Goal: Task Accomplishment & Management: Manage account settings

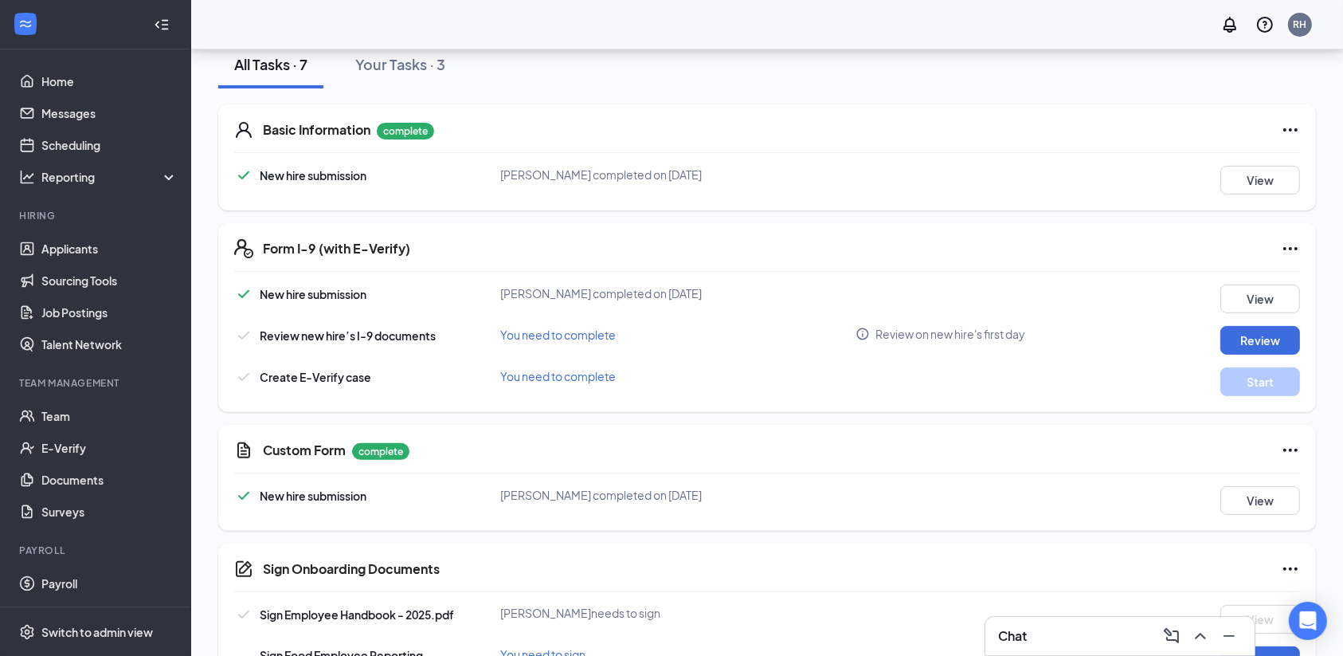
scroll to position [441, 0]
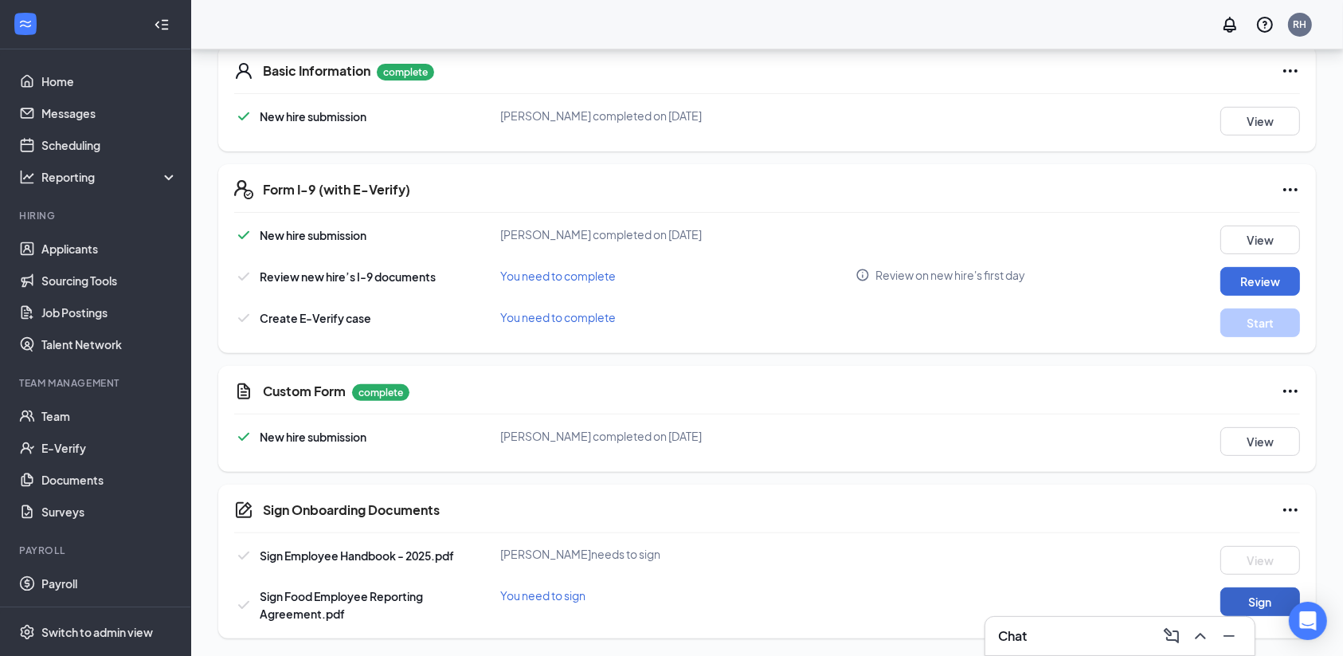
click at [1260, 587] on button "Sign" at bounding box center [1261, 601] width 80 height 29
click at [1262, 276] on button "Review" at bounding box center [1261, 281] width 80 height 29
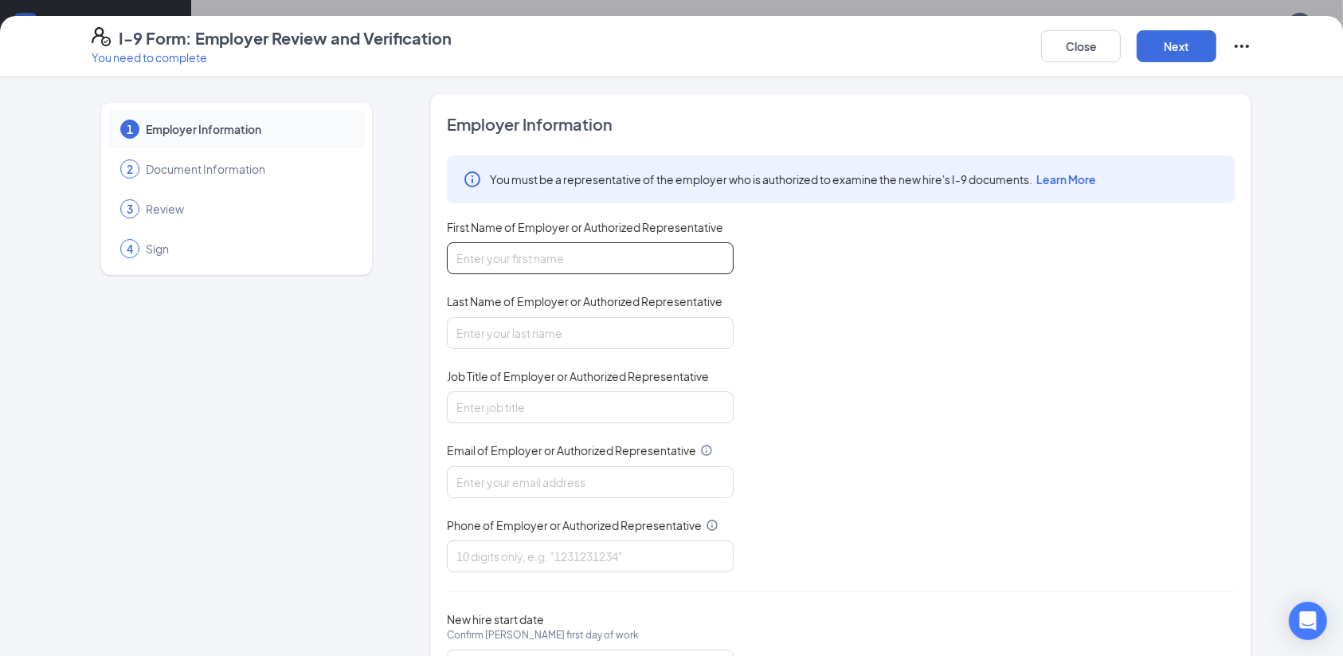
click at [633, 260] on input "First Name of Employer or Authorized Representative" at bounding box center [590, 258] width 287 height 32
type input "Rula"
type input "Wakeel"
type input "rulawakeel@gmail.com"
type input "8134044199"
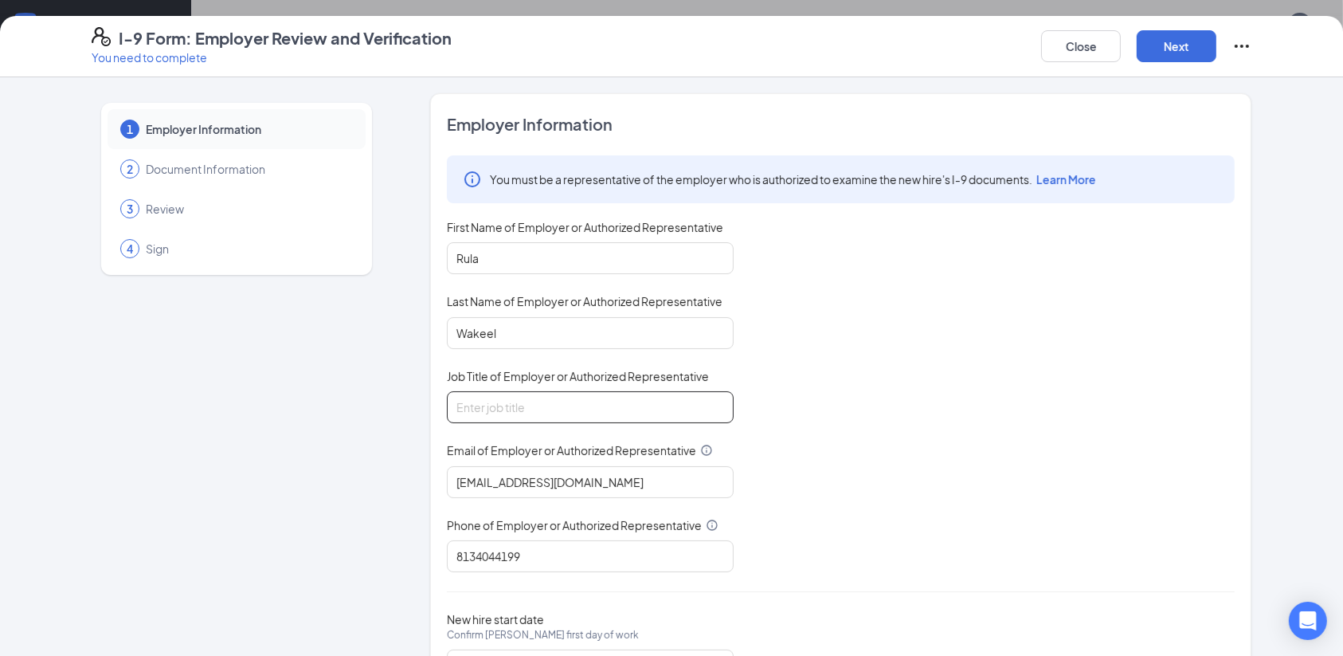
click at [606, 413] on input "Job Title of Employer or Authorized Representative" at bounding box center [590, 407] width 287 height 32
type input "Owner"
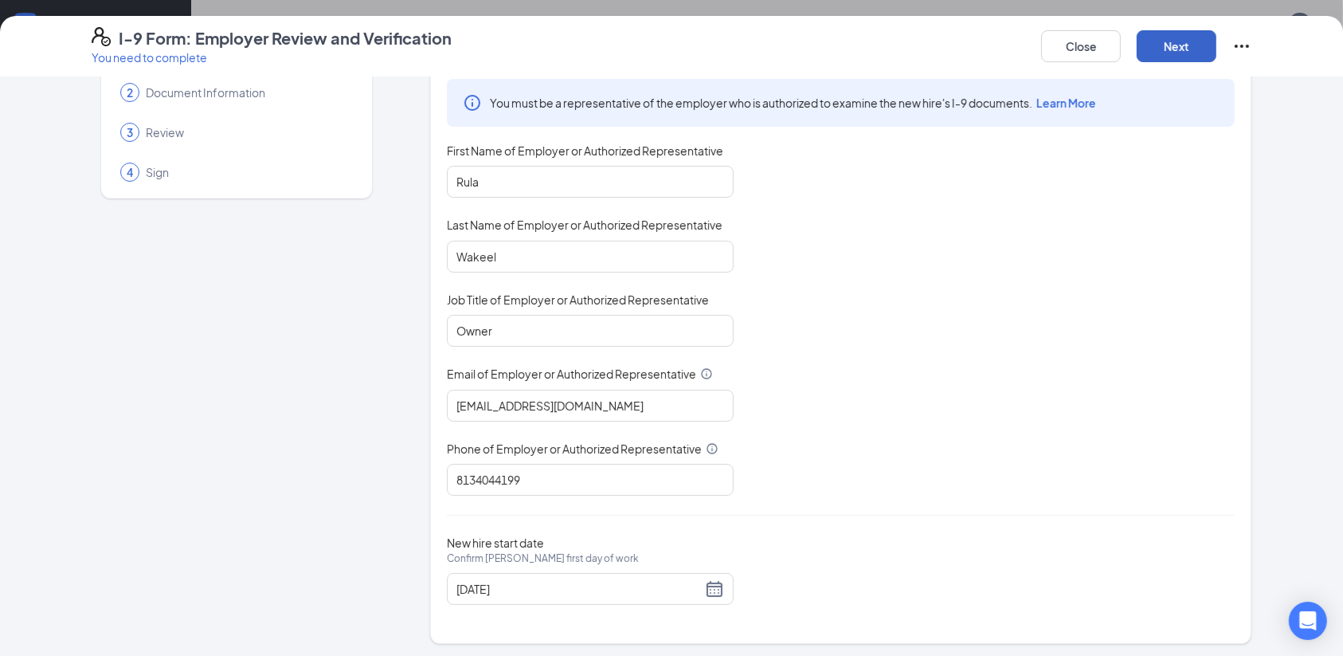
click at [1183, 49] on button "Next" at bounding box center [1177, 46] width 80 height 32
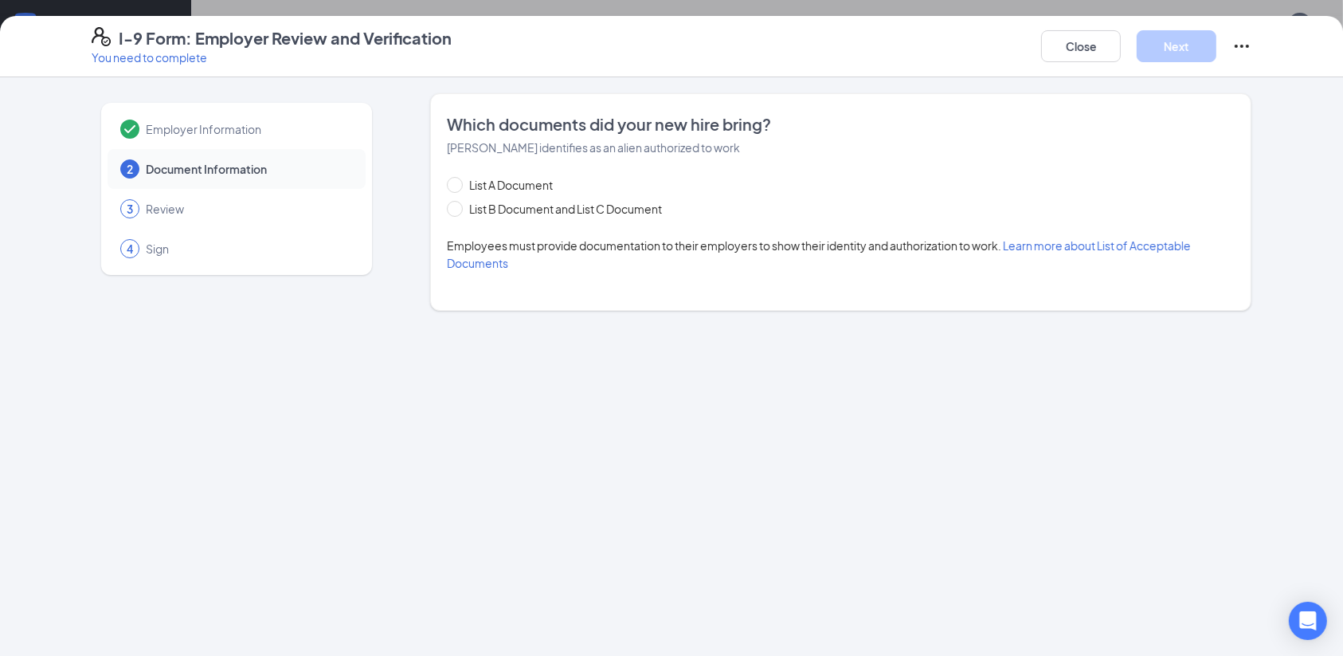
scroll to position [0, 0]
click at [1088, 49] on button "Close" at bounding box center [1081, 46] width 80 height 32
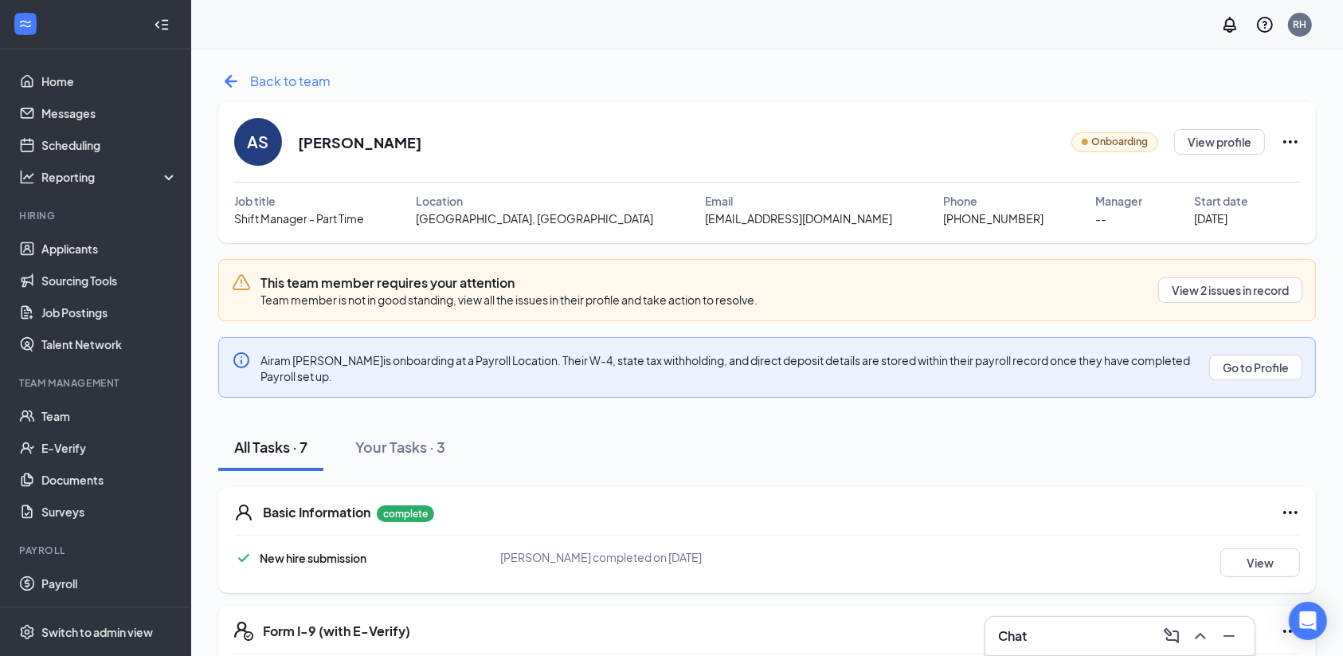
click at [316, 81] on span "Back to team" at bounding box center [290, 81] width 80 height 20
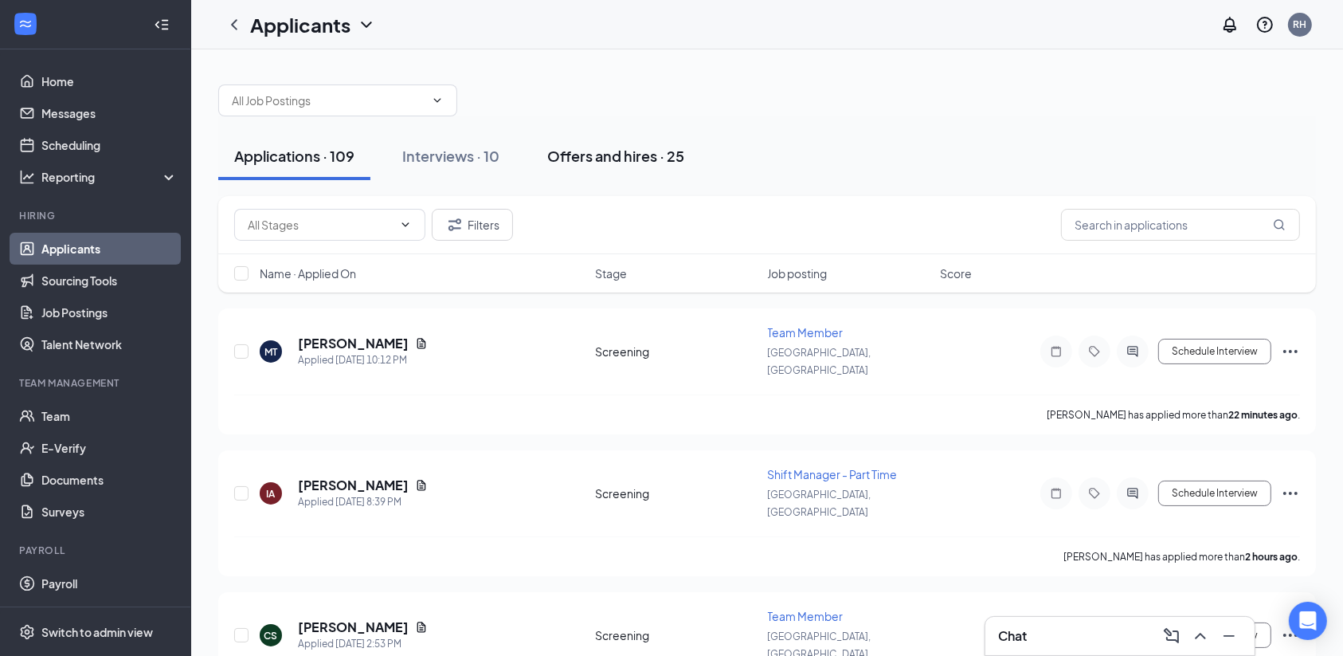
click at [629, 168] on button "Offers and hires · 25" at bounding box center [615, 156] width 169 height 48
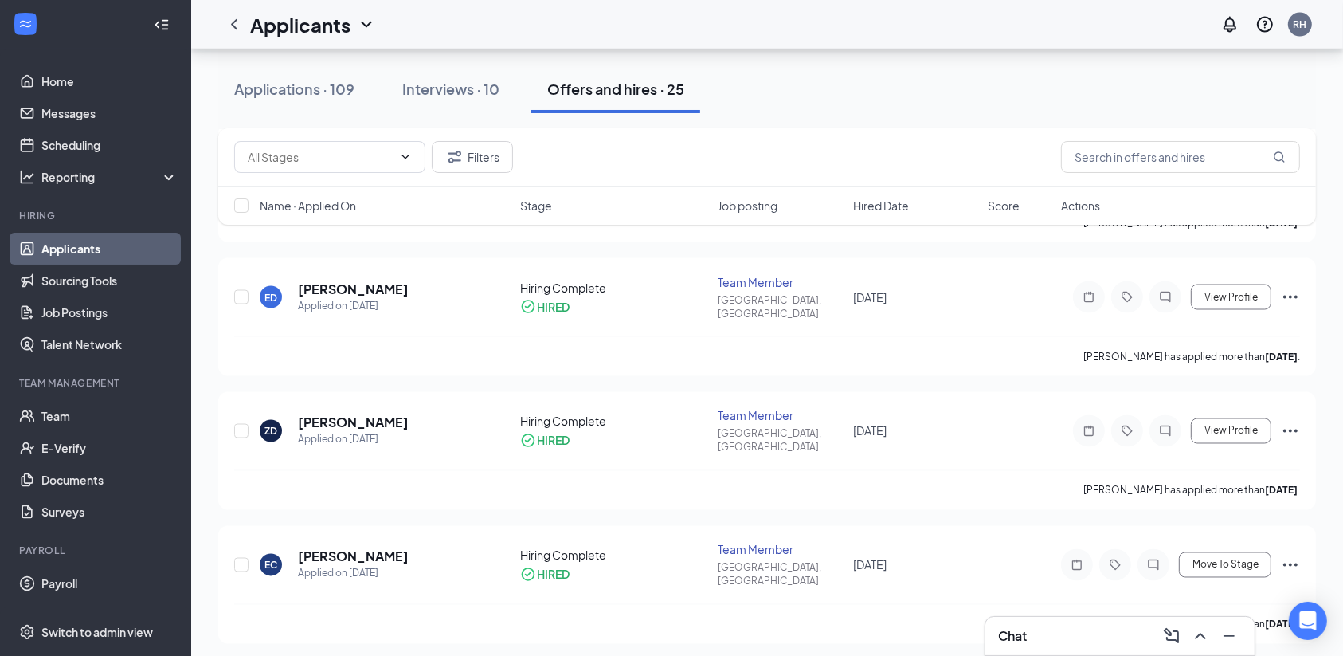
scroll to position [2747, 0]
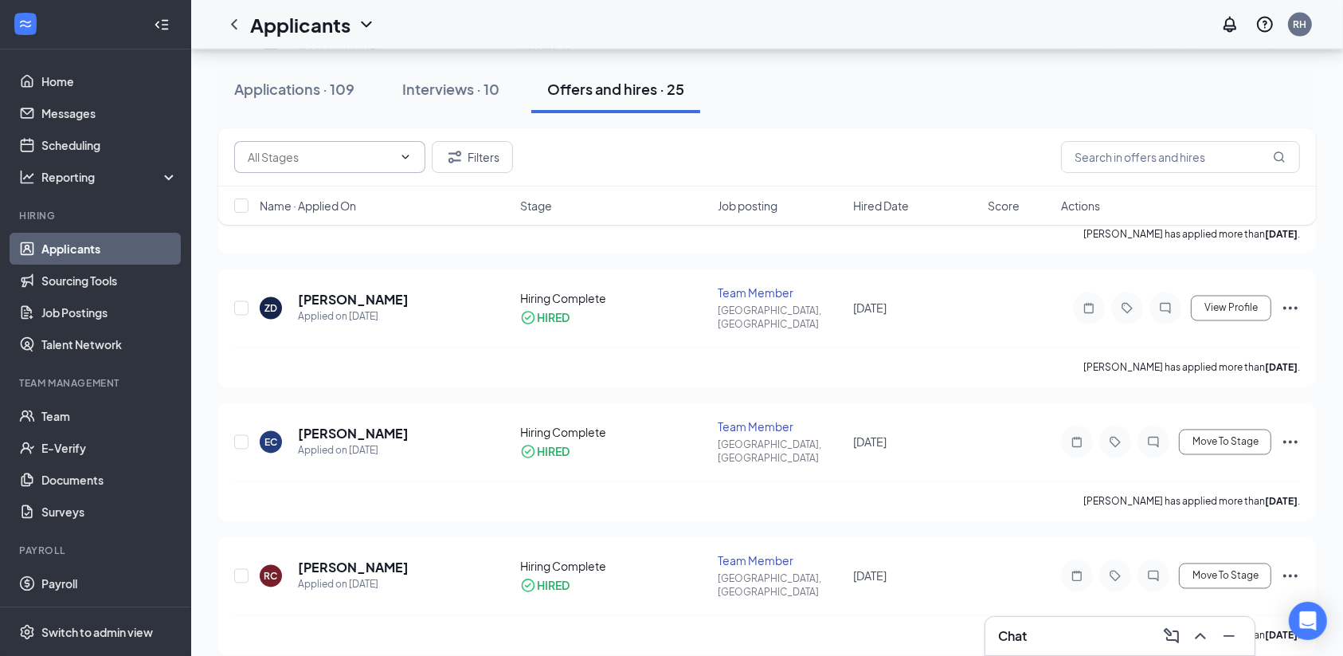
click at [362, 154] on input "text" at bounding box center [320, 157] width 145 height 18
click at [312, 229] on div "Offer Letter (2)" at bounding box center [285, 230] width 77 height 18
type input "Offer Letter (2)"
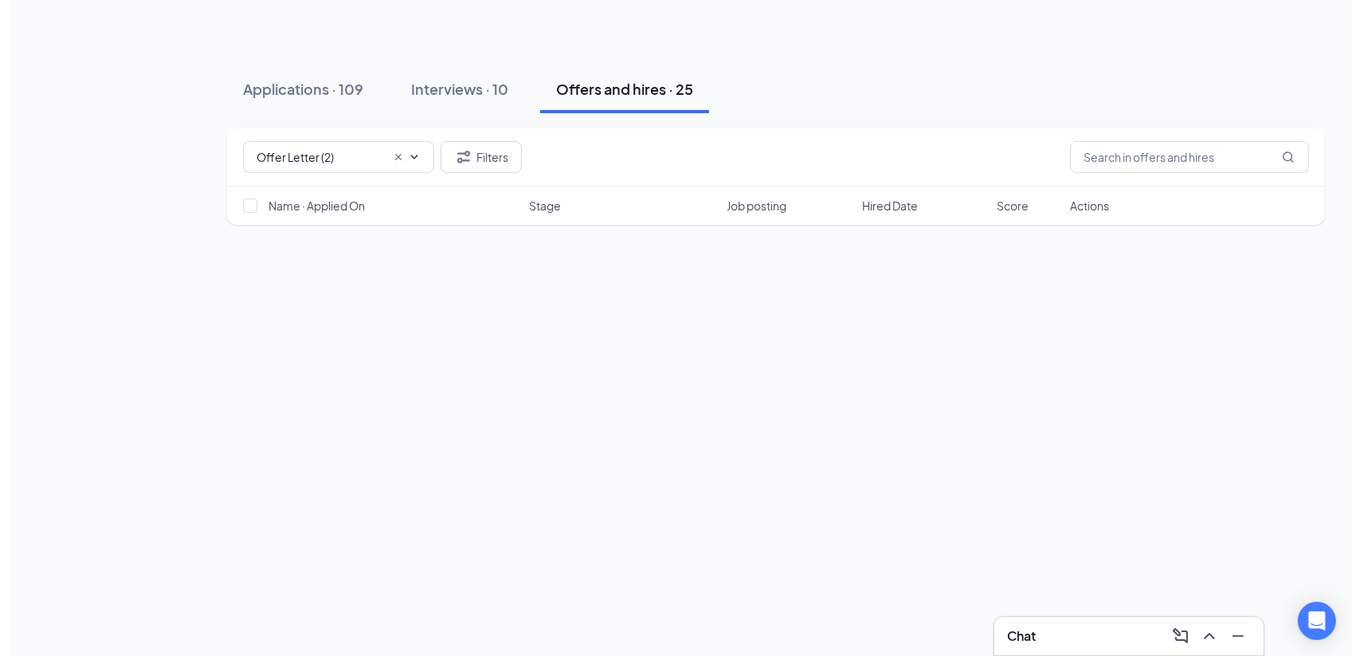
scroll to position [0, 0]
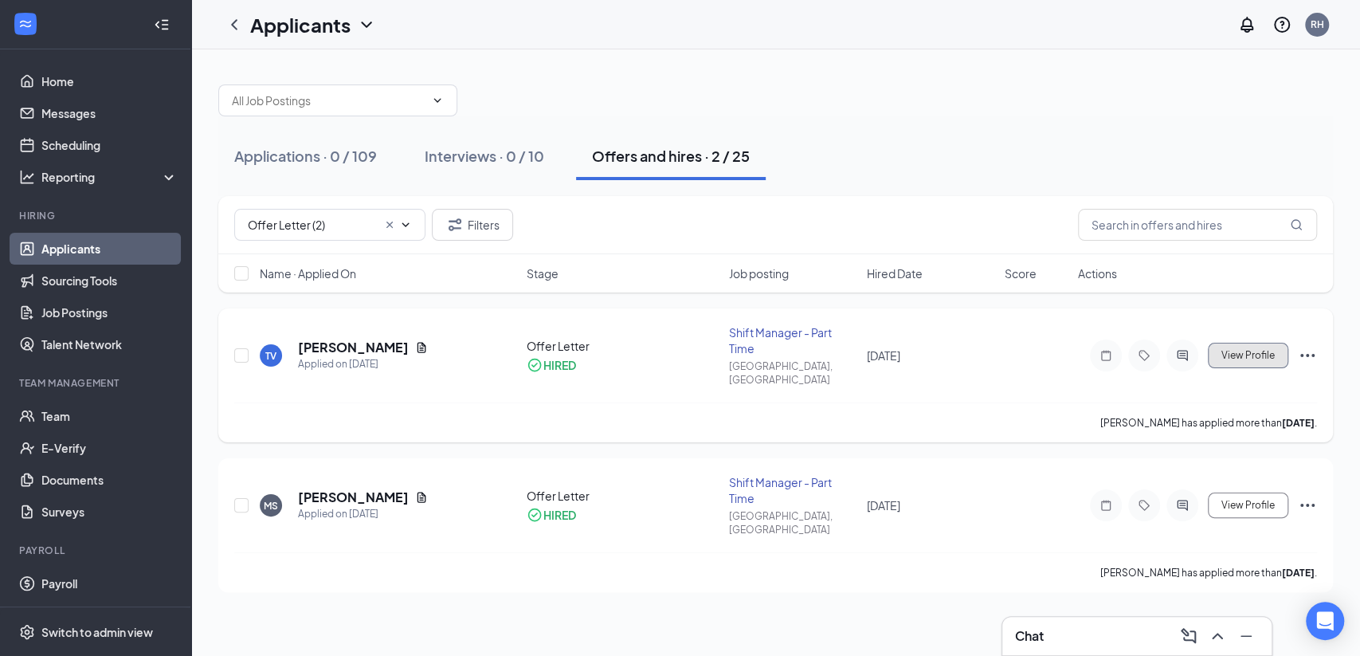
click at [1244, 352] on span "View Profile" at bounding box center [1247, 355] width 53 height 11
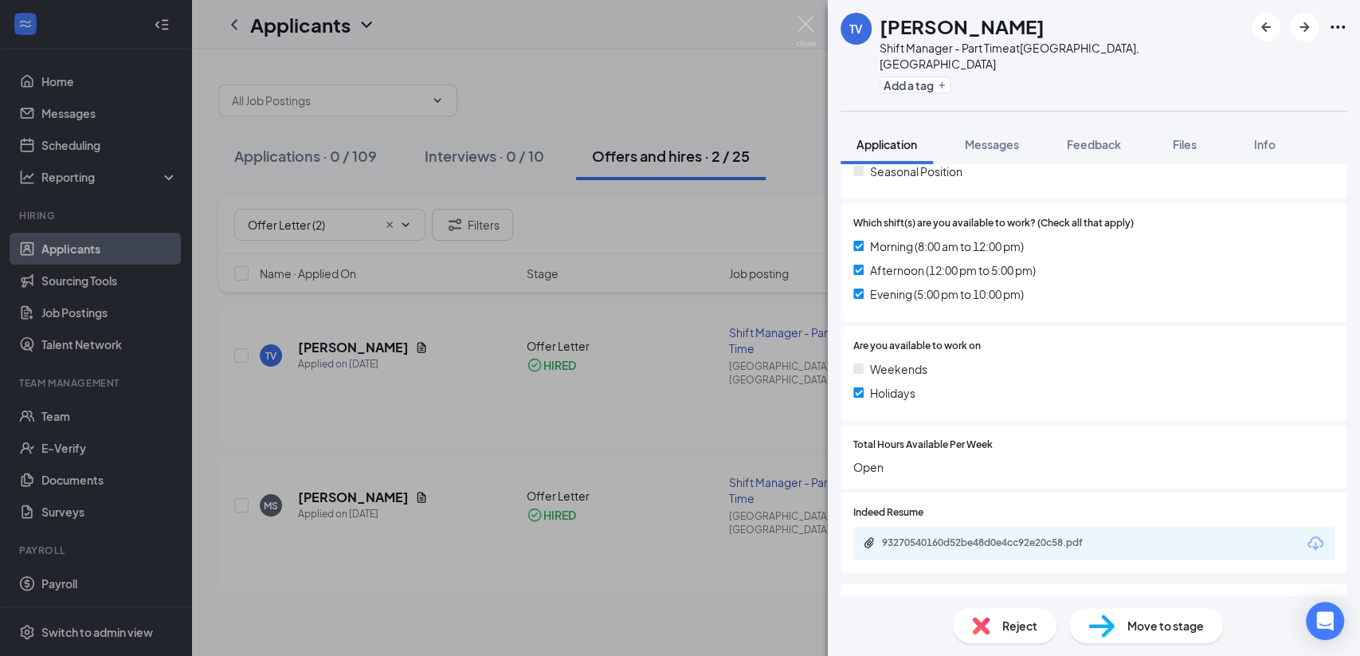
scroll to position [566, 0]
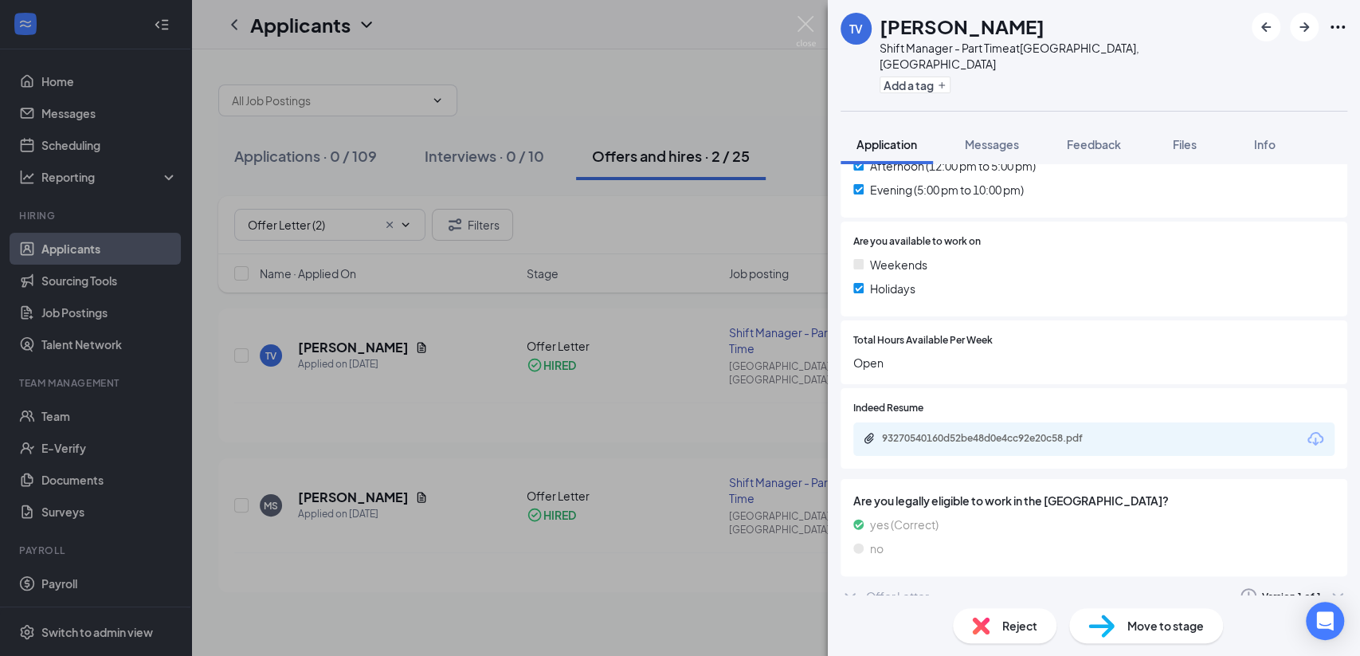
click at [1166, 617] on span "Move to stage" at bounding box center [1165, 626] width 76 height 18
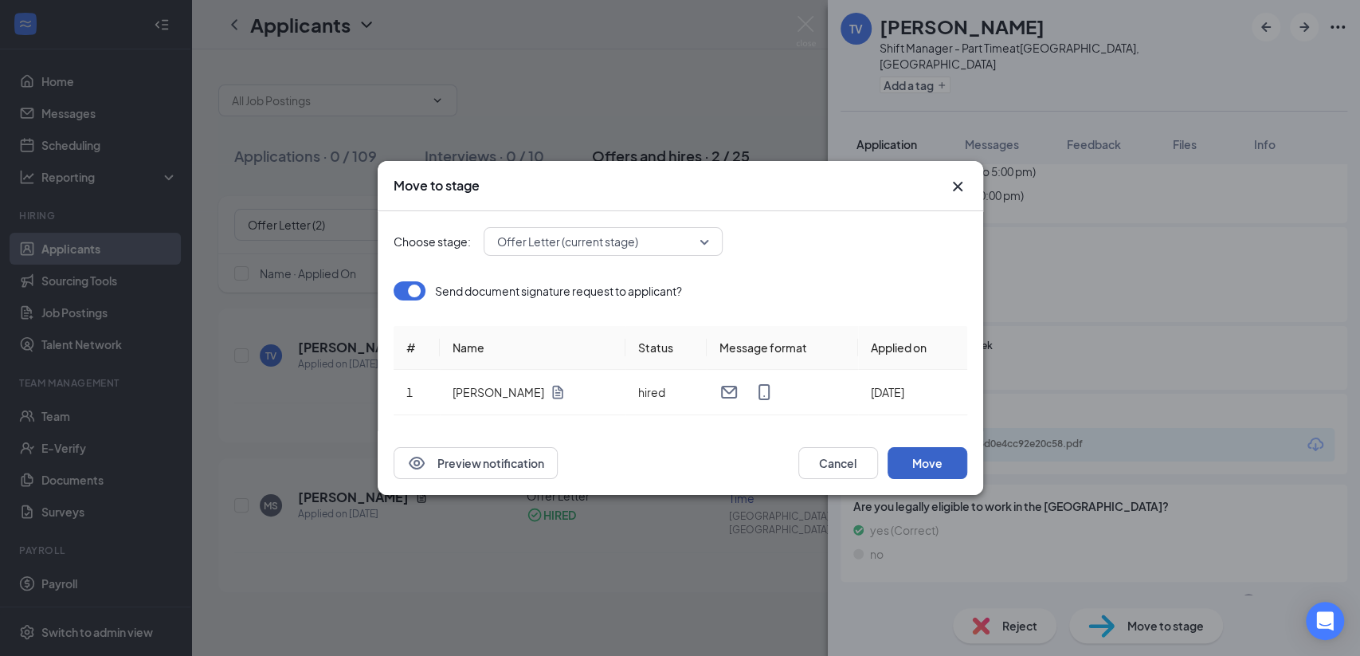
click at [923, 462] on button "Move" at bounding box center [928, 463] width 80 height 32
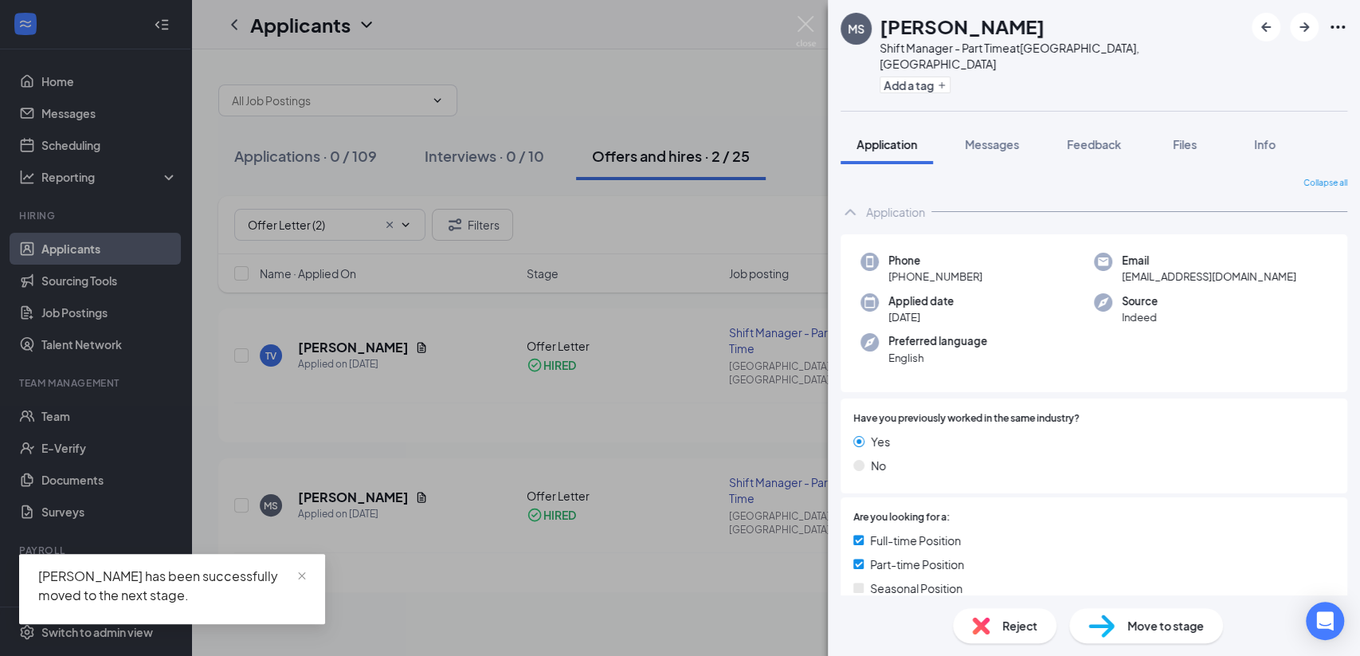
click at [1129, 628] on span "Move to stage" at bounding box center [1165, 626] width 76 height 18
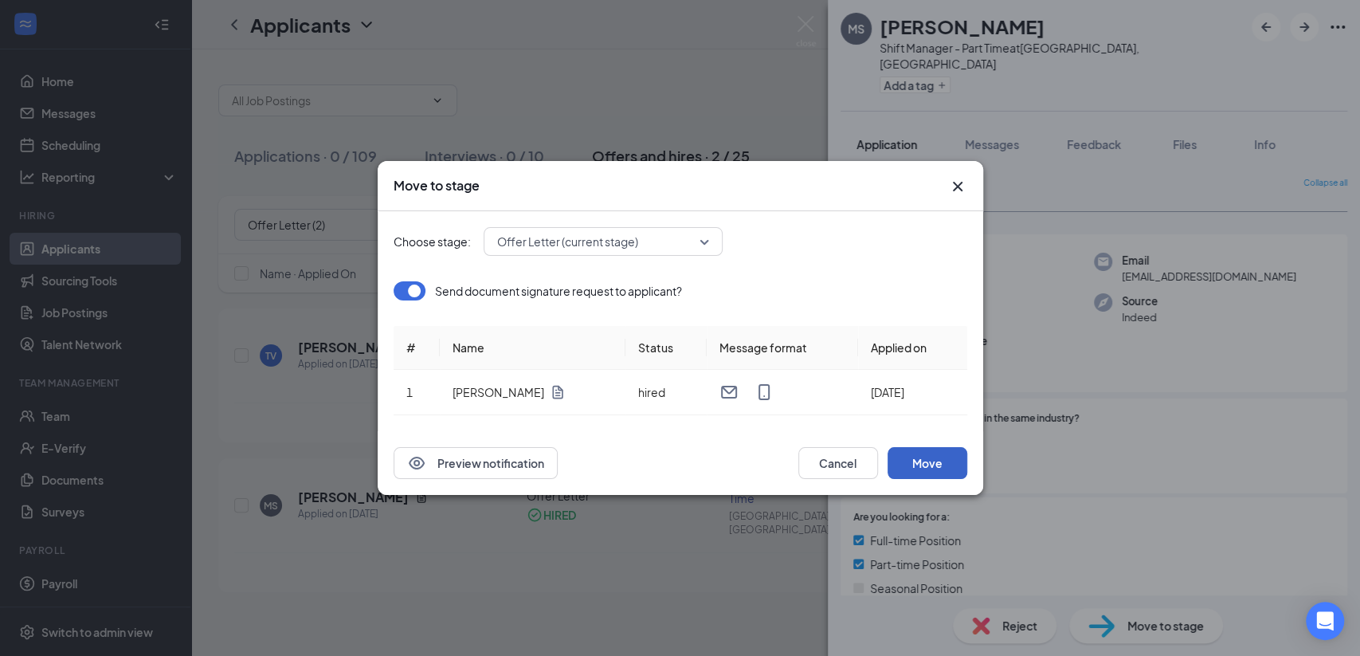
click at [936, 460] on button "Move" at bounding box center [928, 463] width 80 height 32
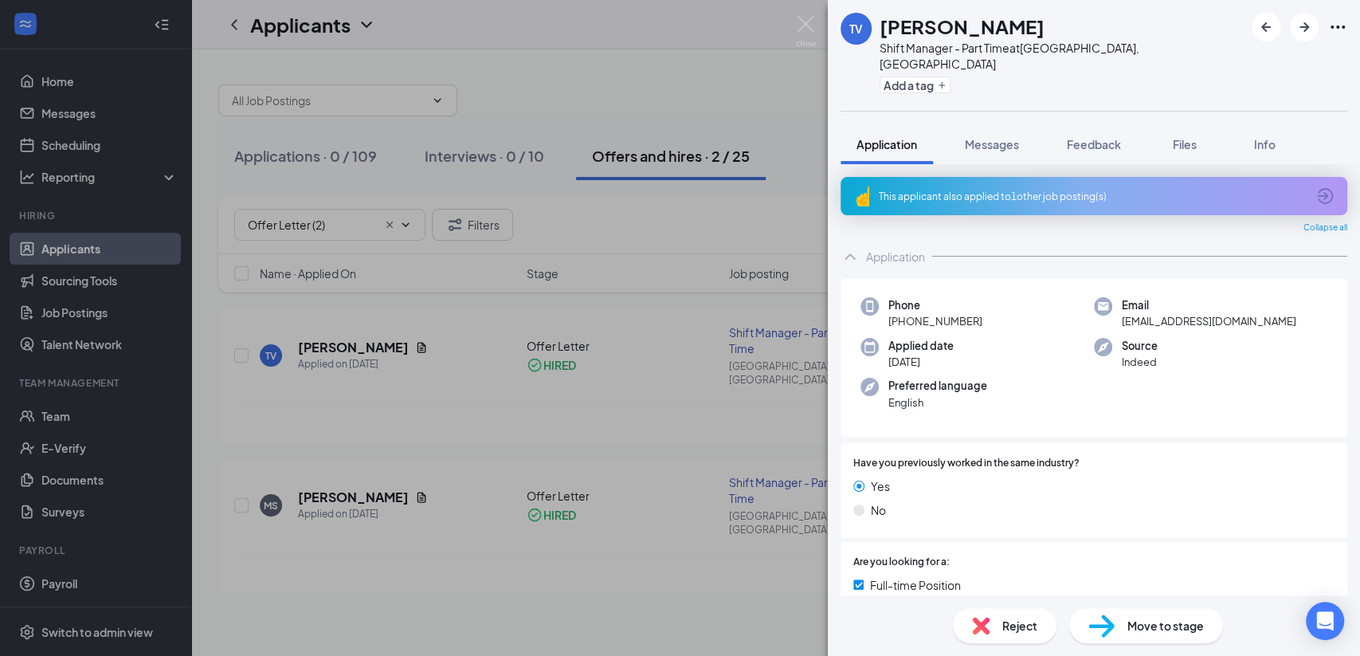
click at [1148, 628] on span "Move to stage" at bounding box center [1165, 626] width 76 height 18
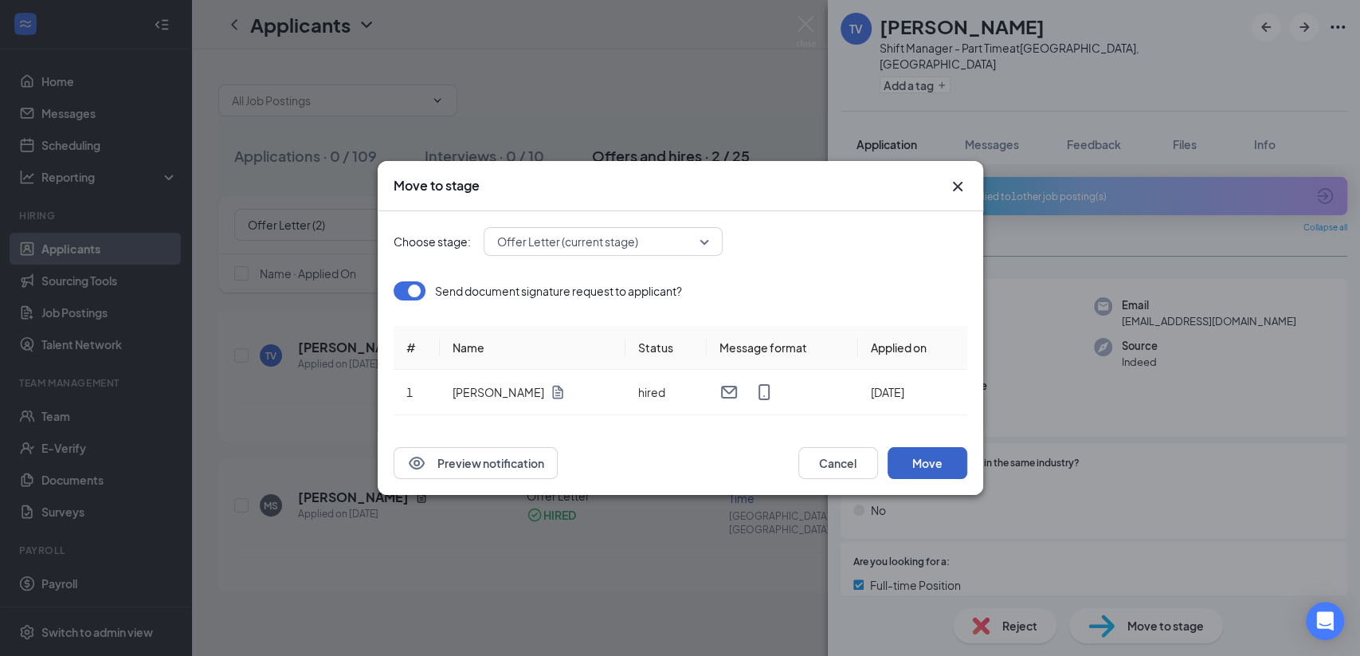
click at [942, 463] on button "Move" at bounding box center [928, 463] width 80 height 32
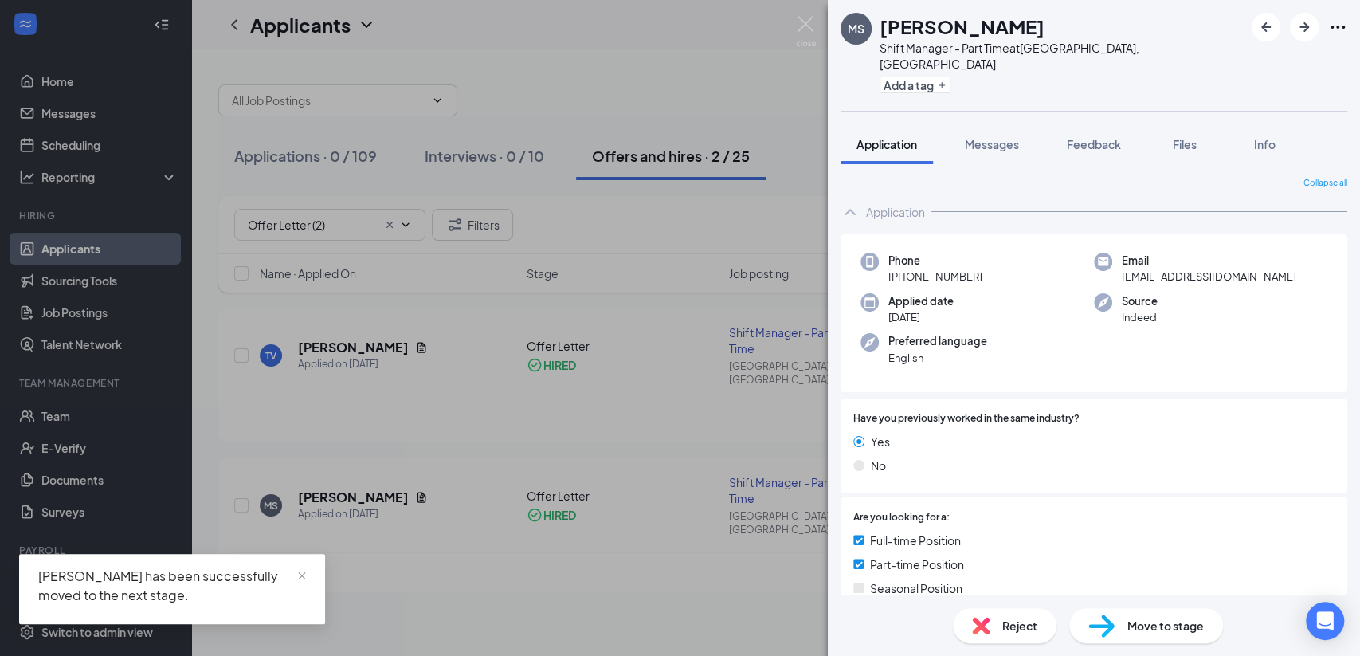
click at [1141, 621] on span "Move to stage" at bounding box center [1165, 626] width 76 height 18
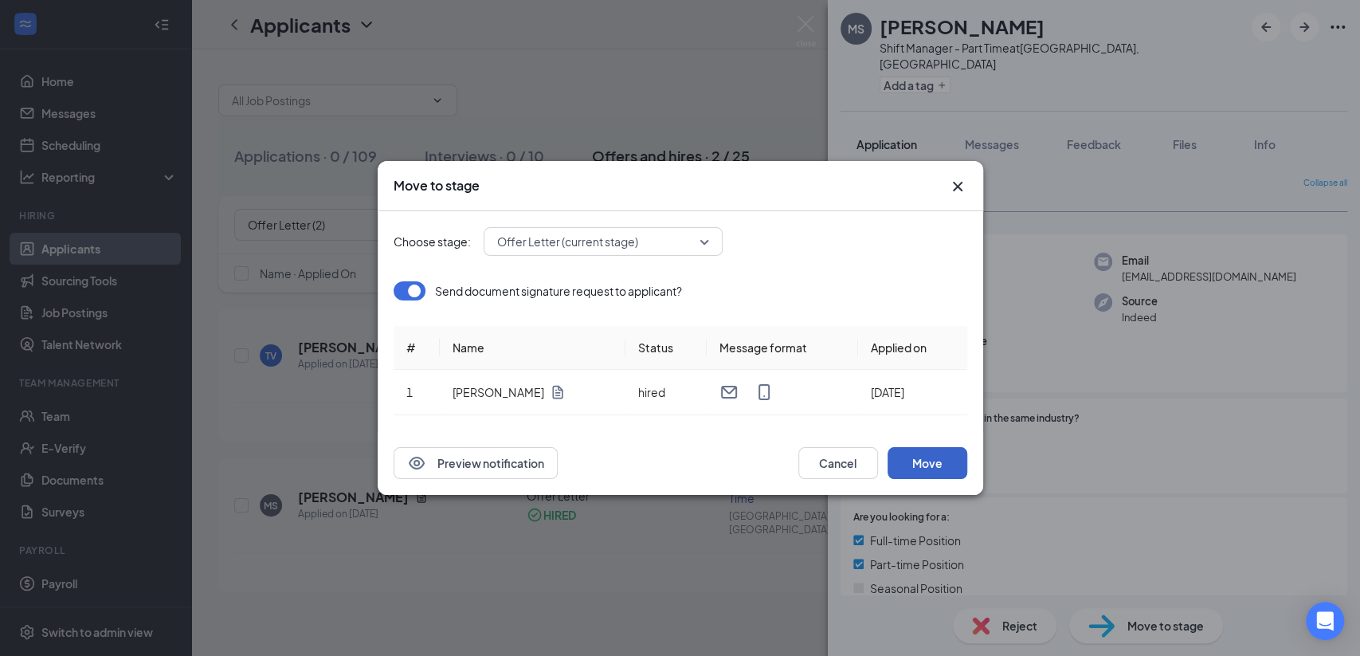
click at [935, 451] on button "Move" at bounding box center [928, 463] width 80 height 32
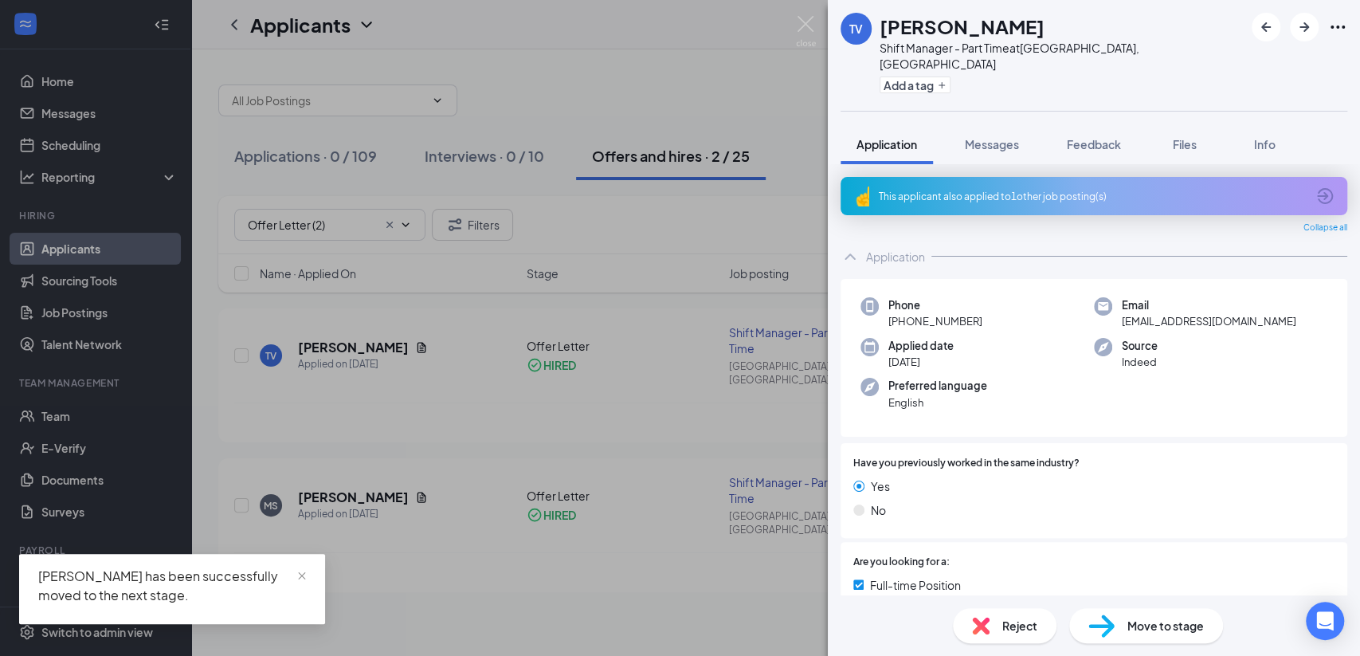
click at [688, 554] on div "TV [PERSON_NAME] Shift Manager - Part Time at [GEOGRAPHIC_DATA], [GEOGRAPHIC_DA…" at bounding box center [680, 328] width 1360 height 656
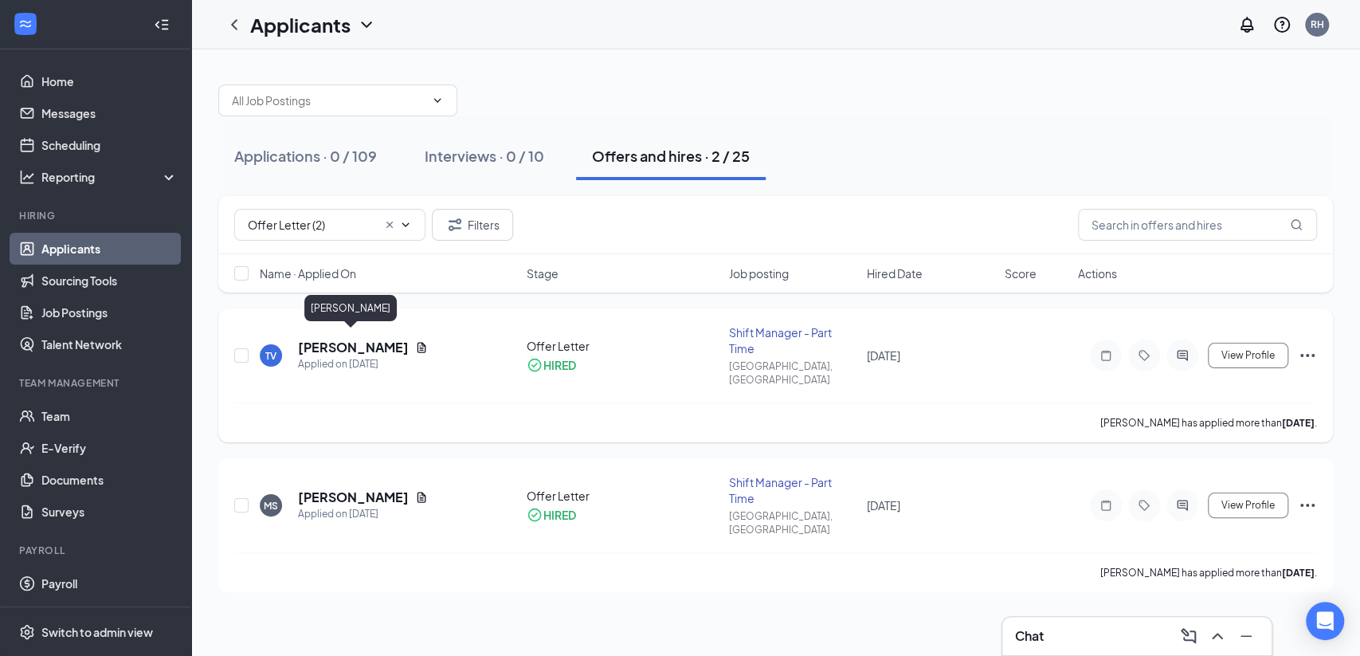
click at [371, 339] on h5 "[PERSON_NAME]" at bounding box center [353, 348] width 111 height 18
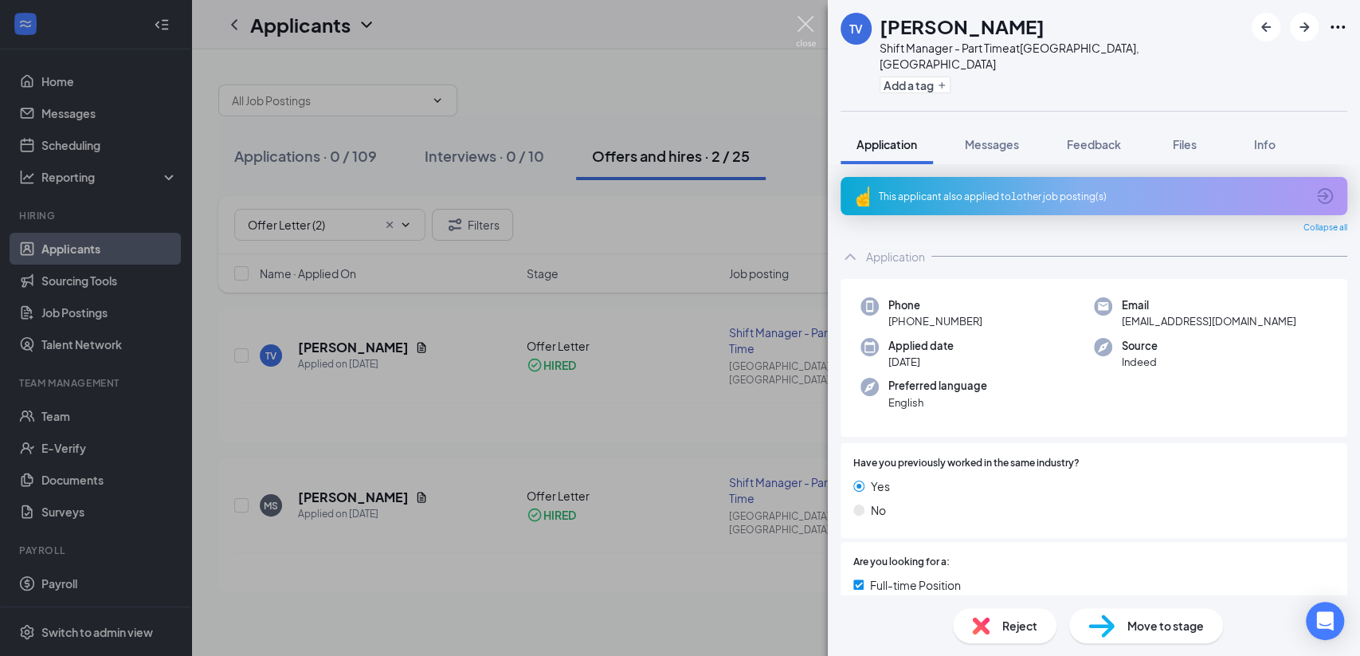
click at [802, 25] on img at bounding box center [806, 31] width 20 height 31
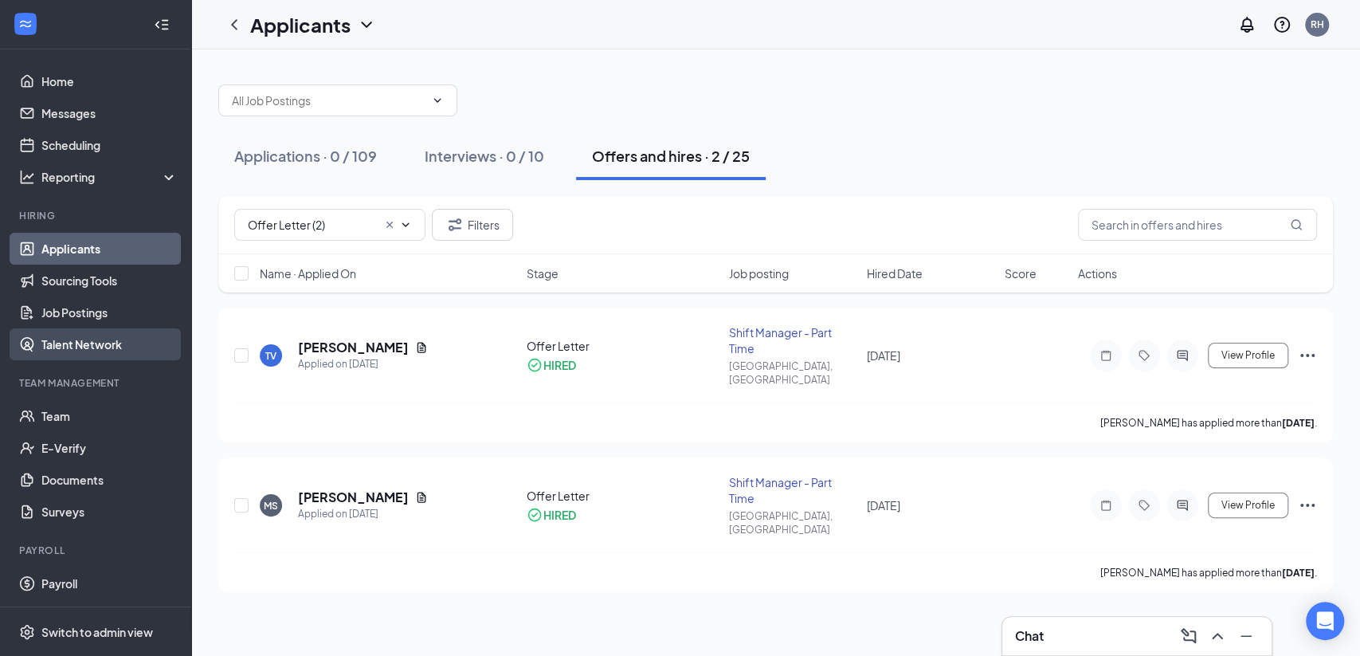
click at [85, 339] on link "Talent Network" at bounding box center [109, 344] width 136 height 32
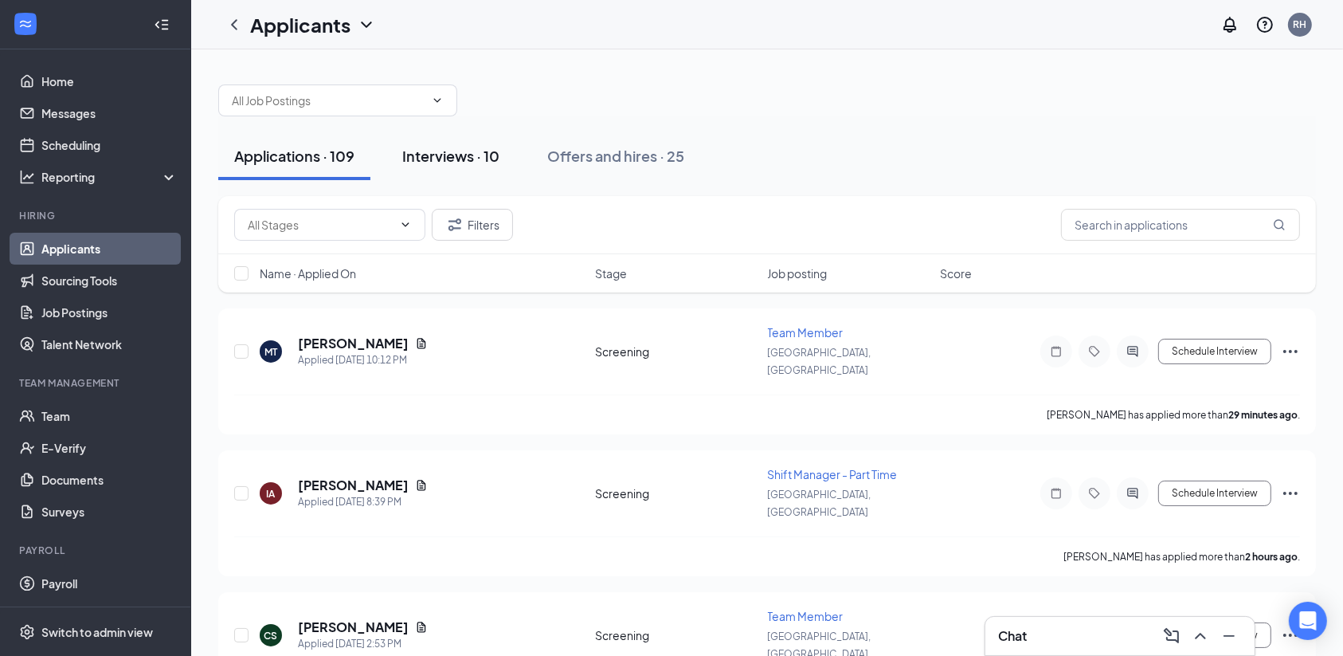
click at [462, 147] on div "Interviews · 10" at bounding box center [450, 156] width 97 height 20
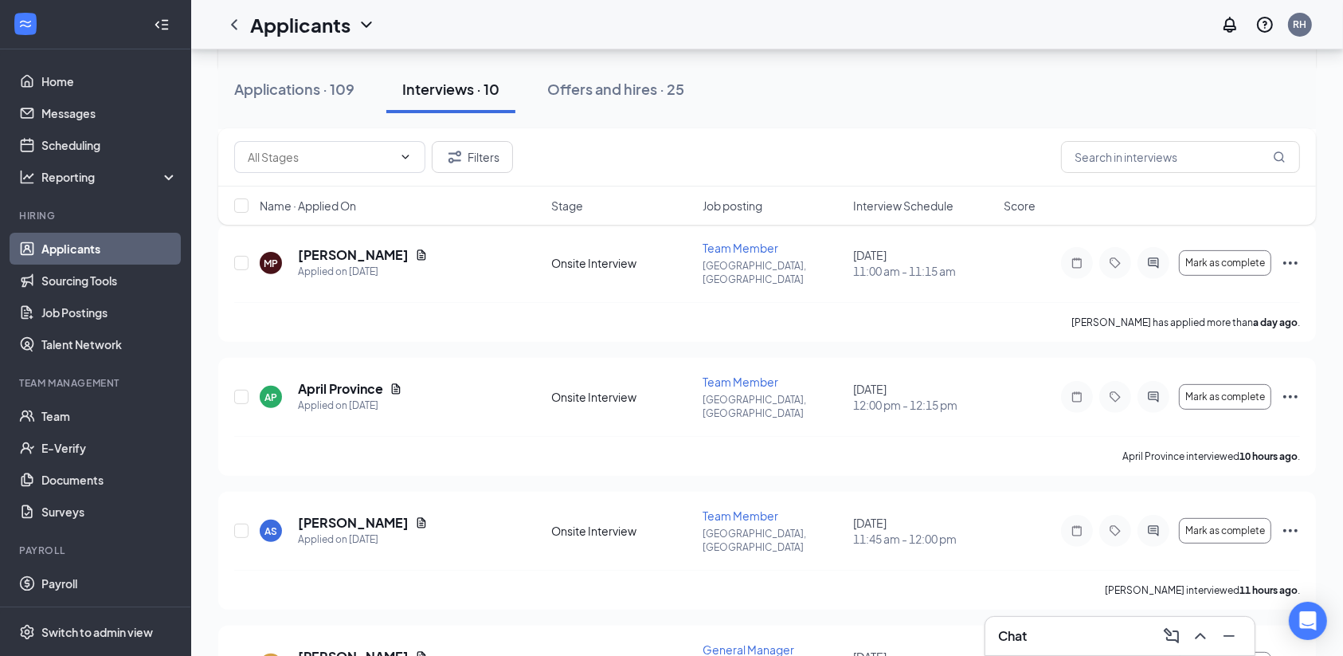
scroll to position [552, 0]
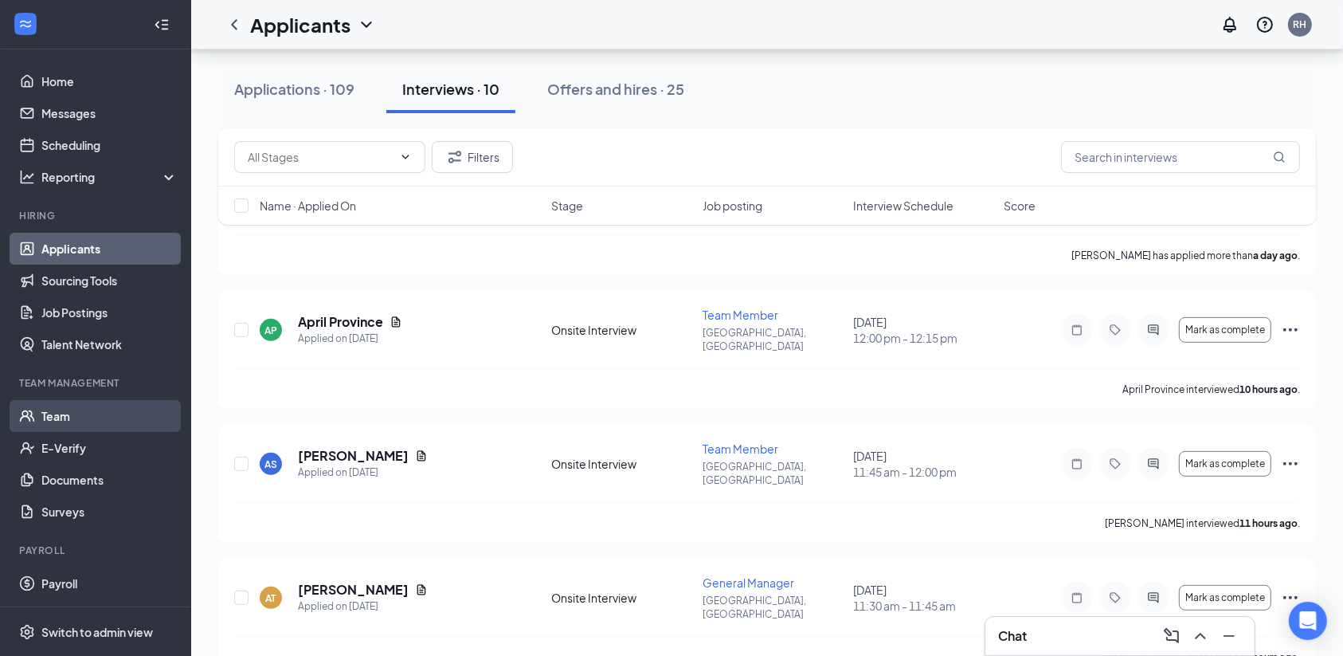
click at [82, 416] on link "Team" at bounding box center [109, 416] width 136 height 32
